Goal: Find specific page/section: Find specific page/section

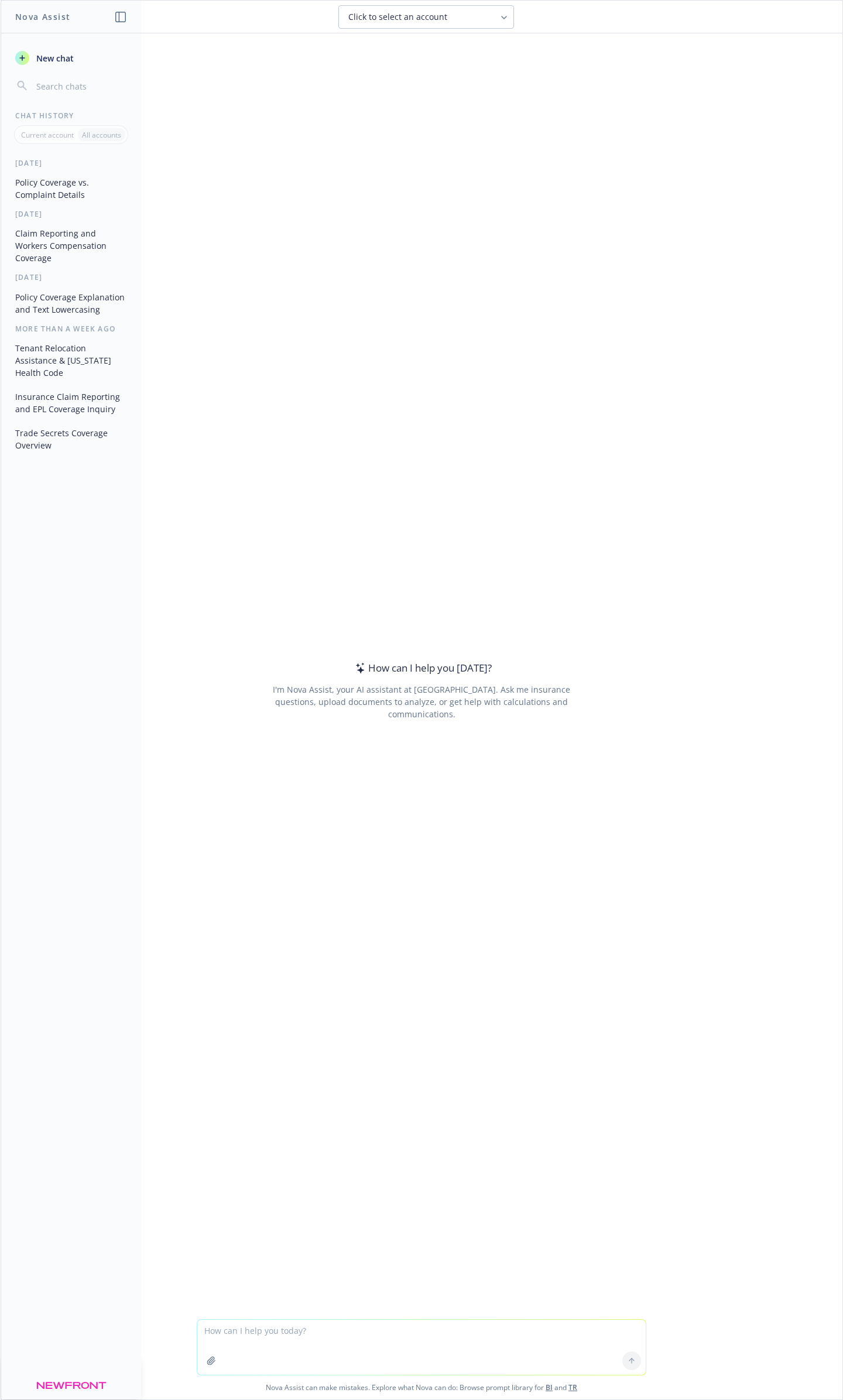
click at [46, 176] on button "Policy Coverage vs. Complaint Details" at bounding box center [71, 188] width 121 height 32
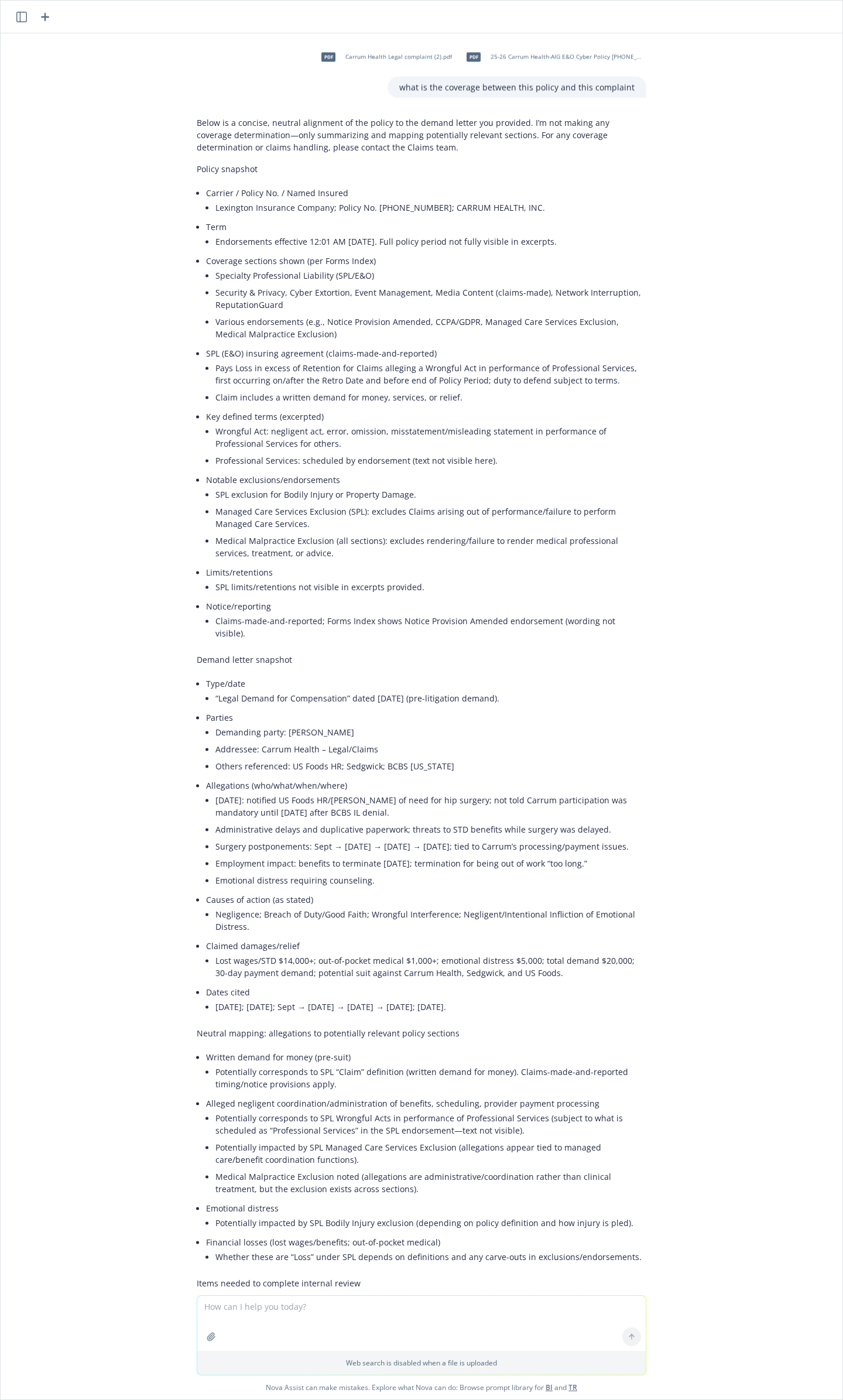
scroll to position [154, 0]
